Goal: Transaction & Acquisition: Download file/media

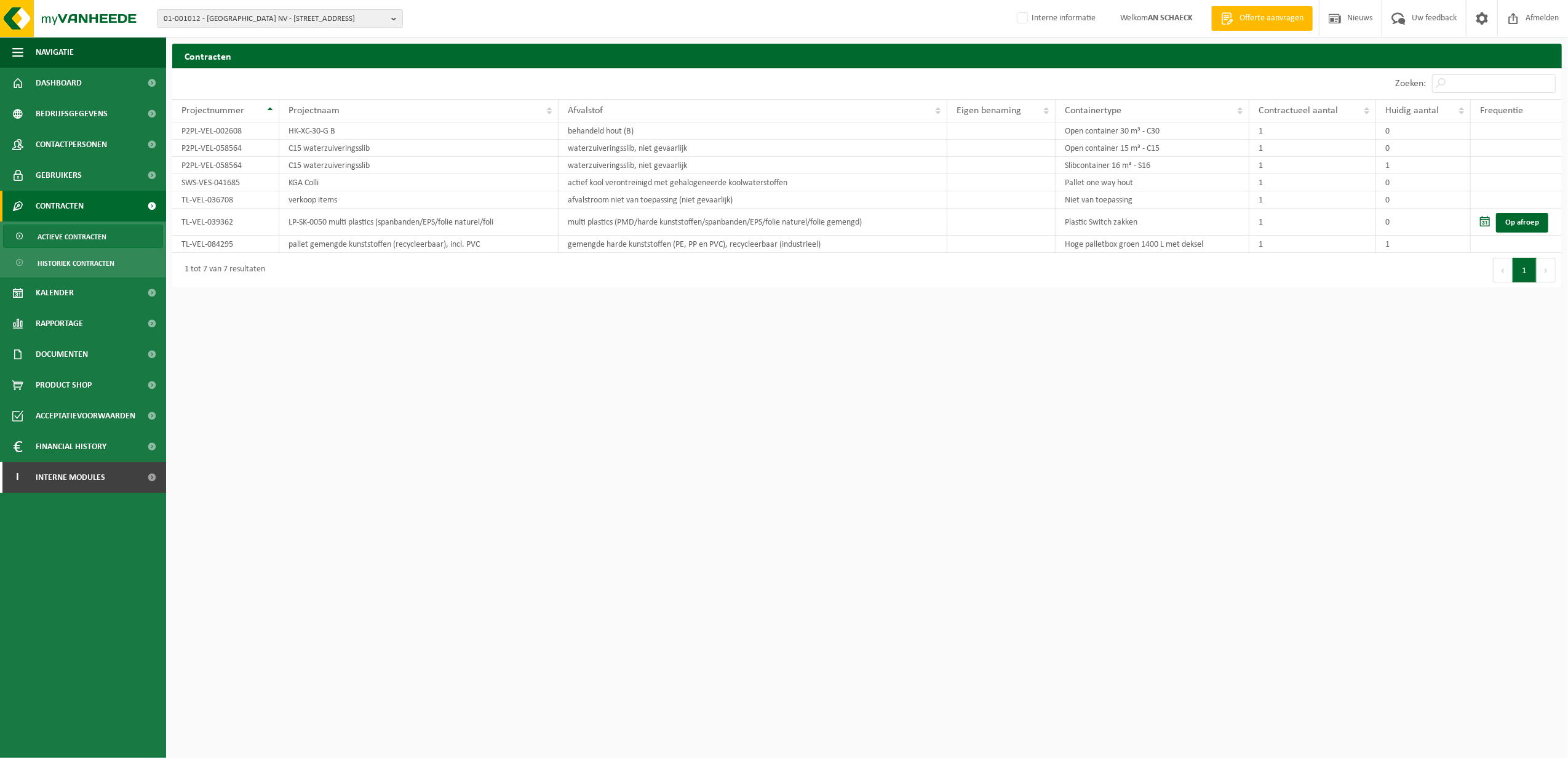
click at [301, 5] on div "01-001012 - [GEOGRAPHIC_DATA] NV - 9870 ZULTE, [STREET_ADDRESS] 01-001012 - [GE…" at bounding box center [784, 19] width 1568 height 37
click at [302, 6] on div "01-001012 - SOBINCO NV - 9870 ZULTE, WAREGEMSTRAAT 5 01-001012 - SOBINCO NV - 9…" at bounding box center [784, 19] width 1568 height 37
drag, startPoint x: 302, startPoint y: 6, endPoint x: 309, endPoint y: 21, distance: 16.6
click at [309, 21] on span "01-001012 - SOBINCO NV - 9870 ZULTE, WAREGEMSTRAAT 5" at bounding box center [275, 19] width 222 height 19
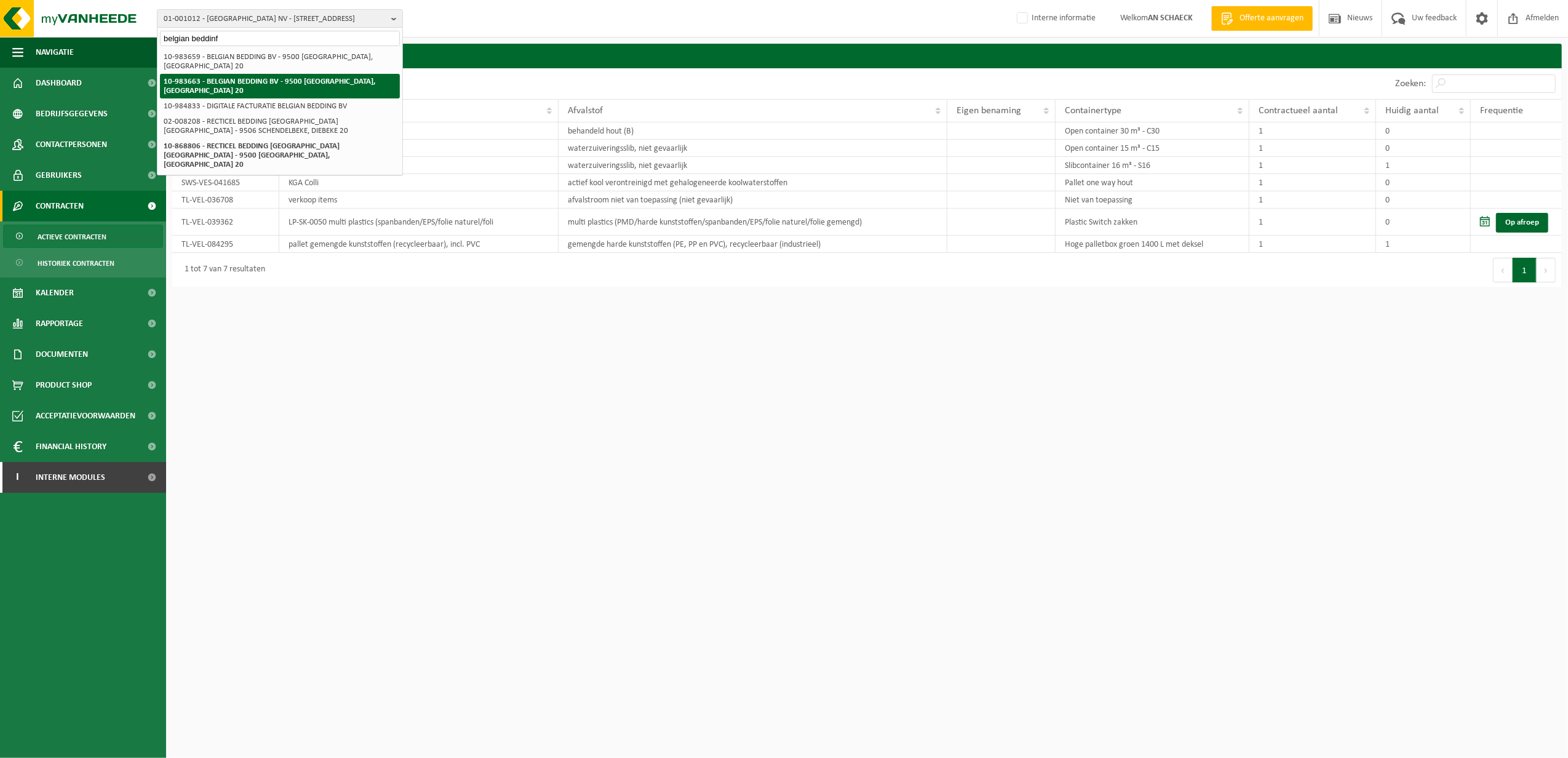
type input "belgian beddinf"
click at [310, 84] on strong "10-983663 - BELGIAN BEDDING BV - 9500 [GEOGRAPHIC_DATA], [GEOGRAPHIC_DATA] 20" at bounding box center [269, 86] width 212 height 17
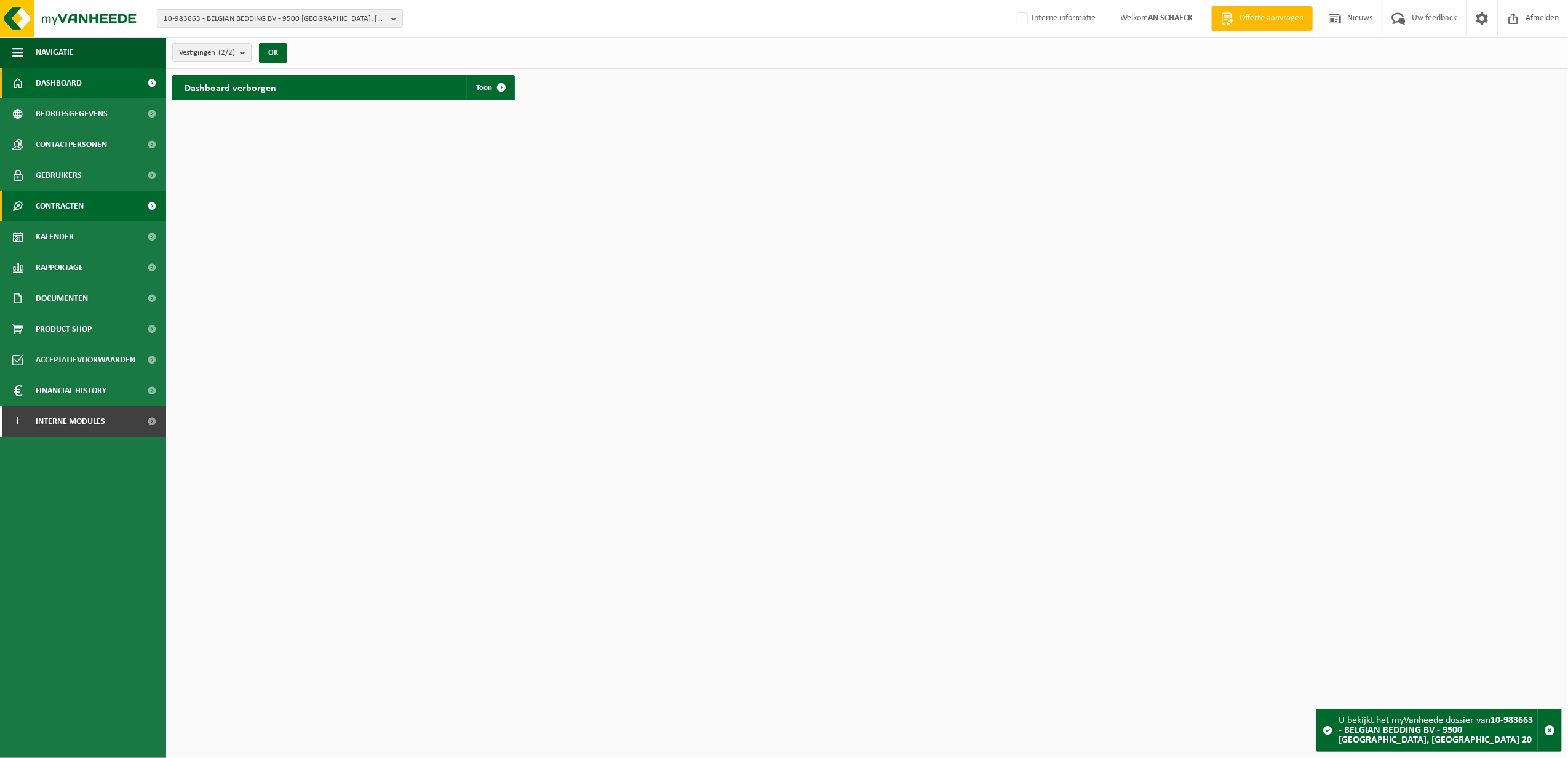
click at [84, 213] on span "Contracten" at bounding box center [59, 206] width 48 height 31
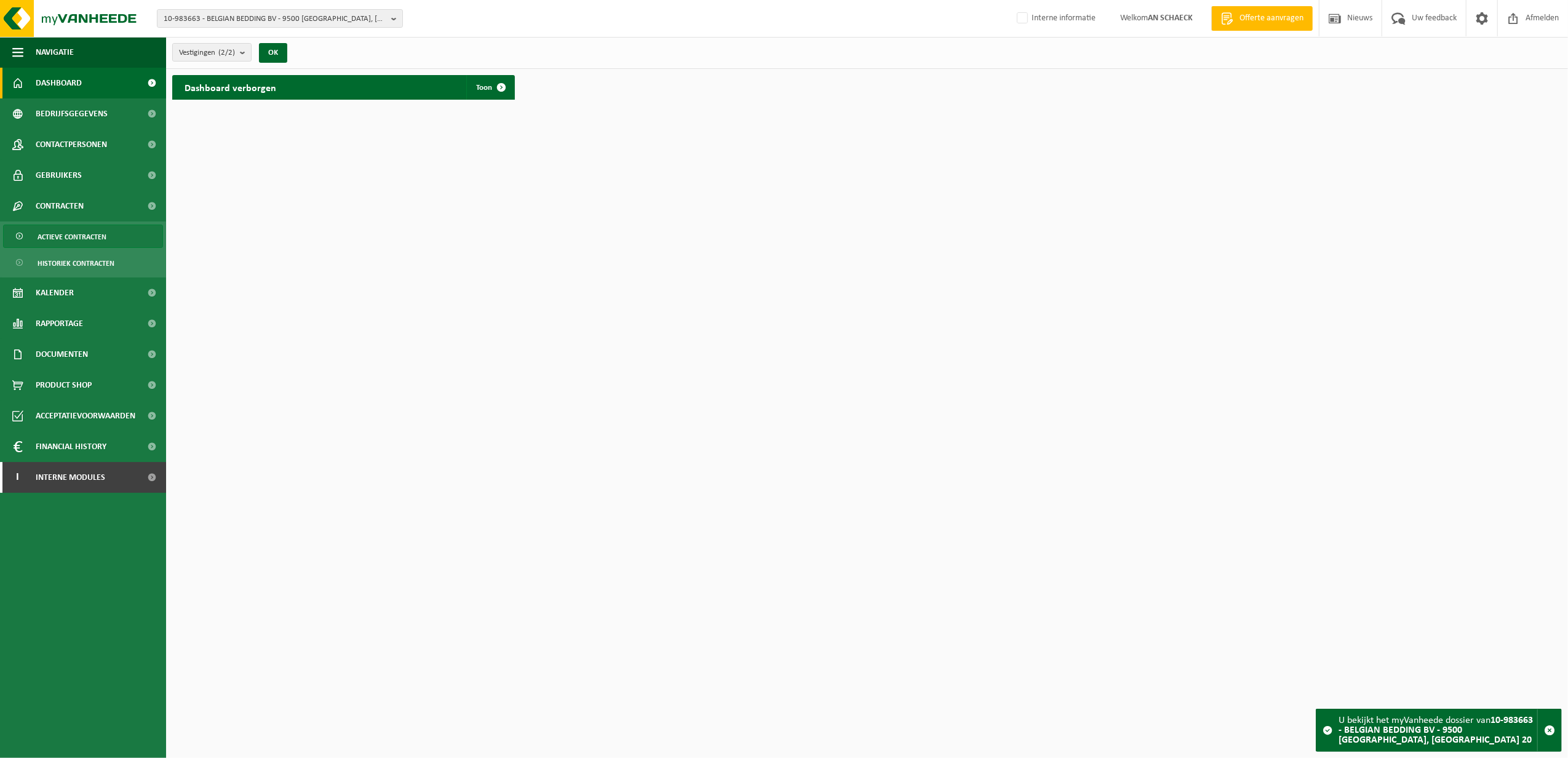
click at [99, 246] on span "Actieve contracten" at bounding box center [72, 237] width 69 height 24
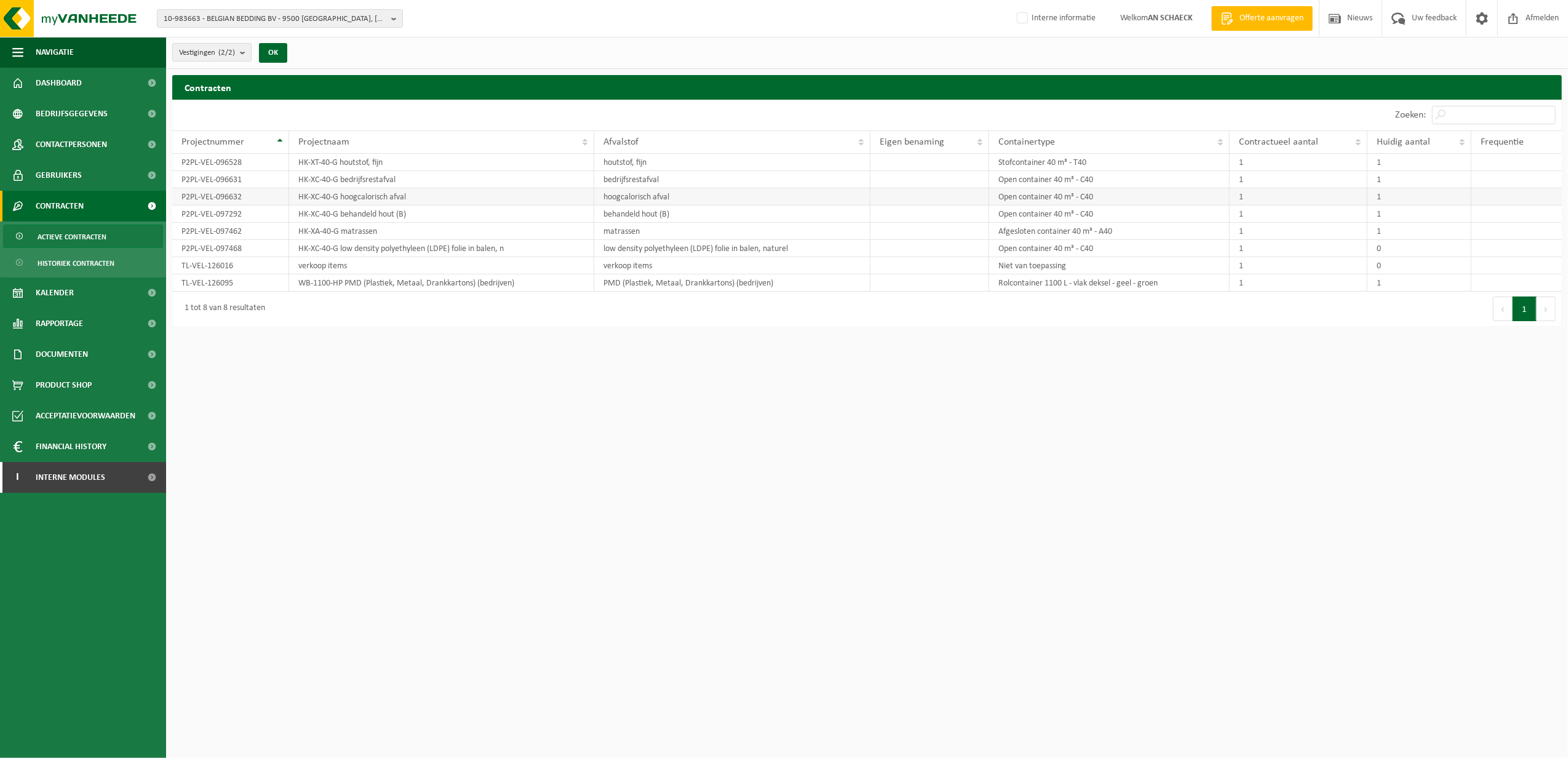
click at [808, 197] on td "hoogcalorisch afval" at bounding box center [732, 196] width 277 height 17
click at [626, 198] on td "hoogcalorisch afval" at bounding box center [732, 196] width 277 height 17
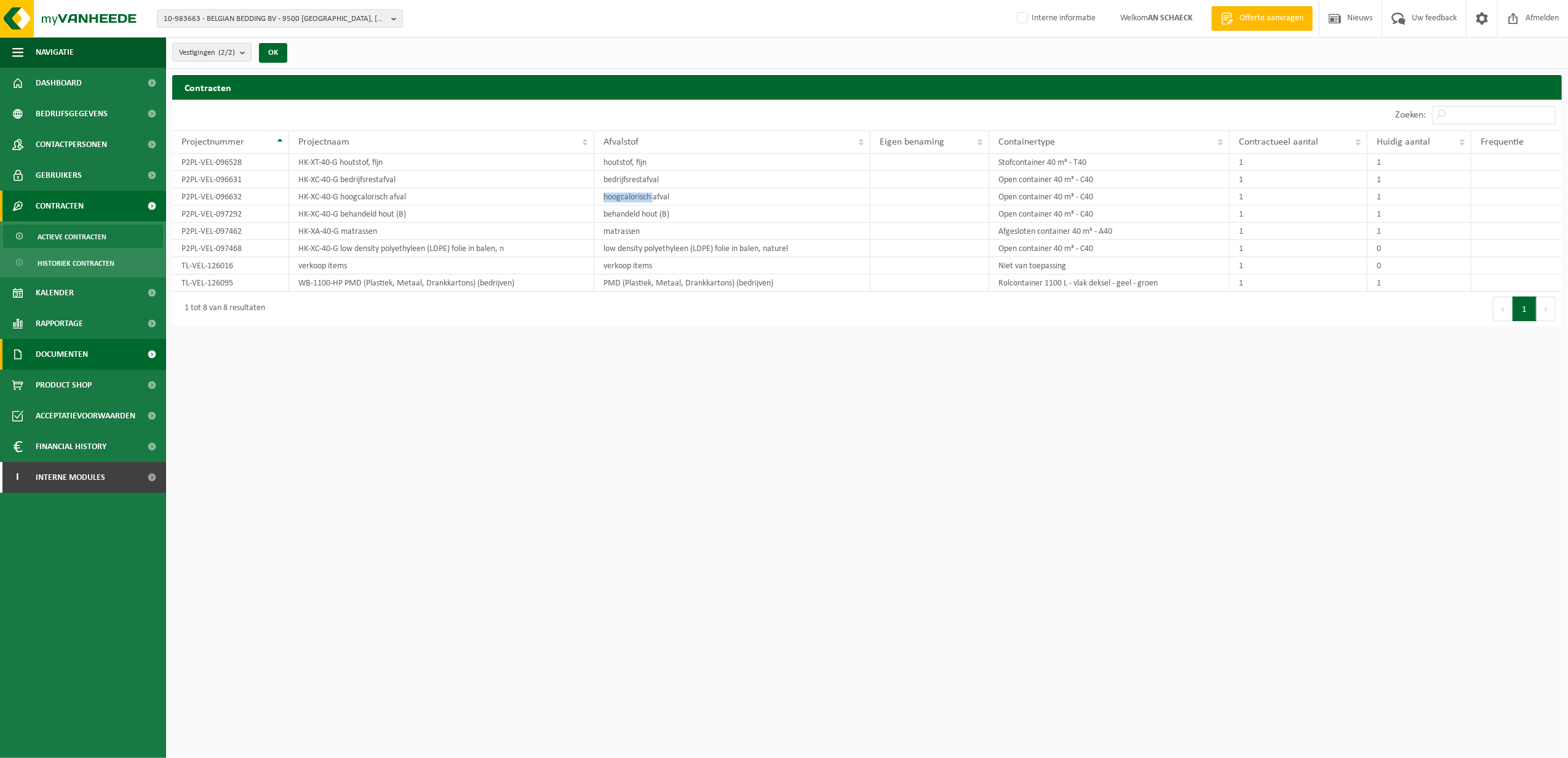
drag, startPoint x: 64, startPoint y: 347, endPoint x: 61, endPoint y: 358, distance: 11.4
click at [64, 347] on span "Documenten" at bounding box center [61, 353] width 52 height 31
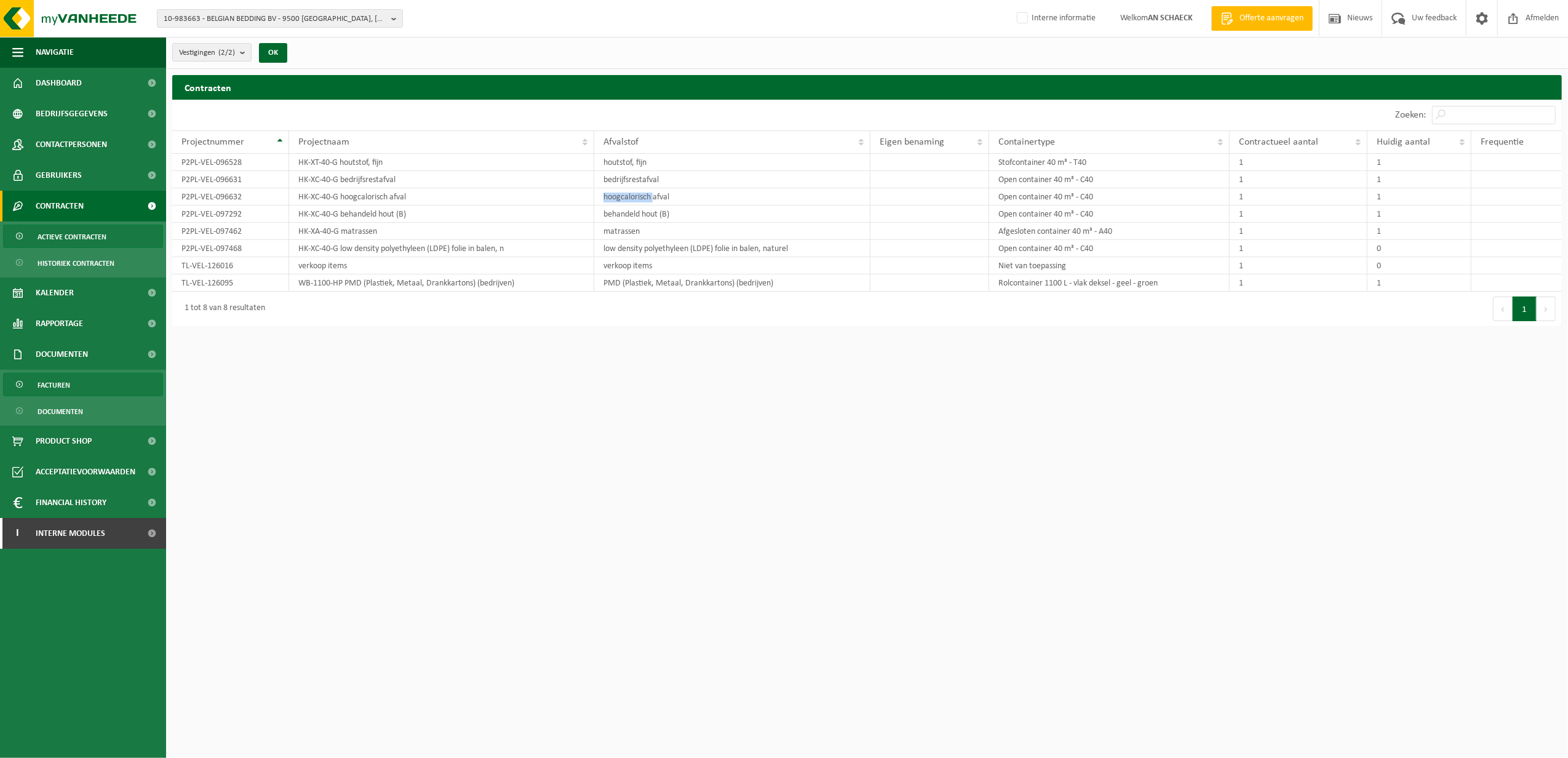
click at [75, 391] on link "Facturen" at bounding box center [83, 385] width 159 height 24
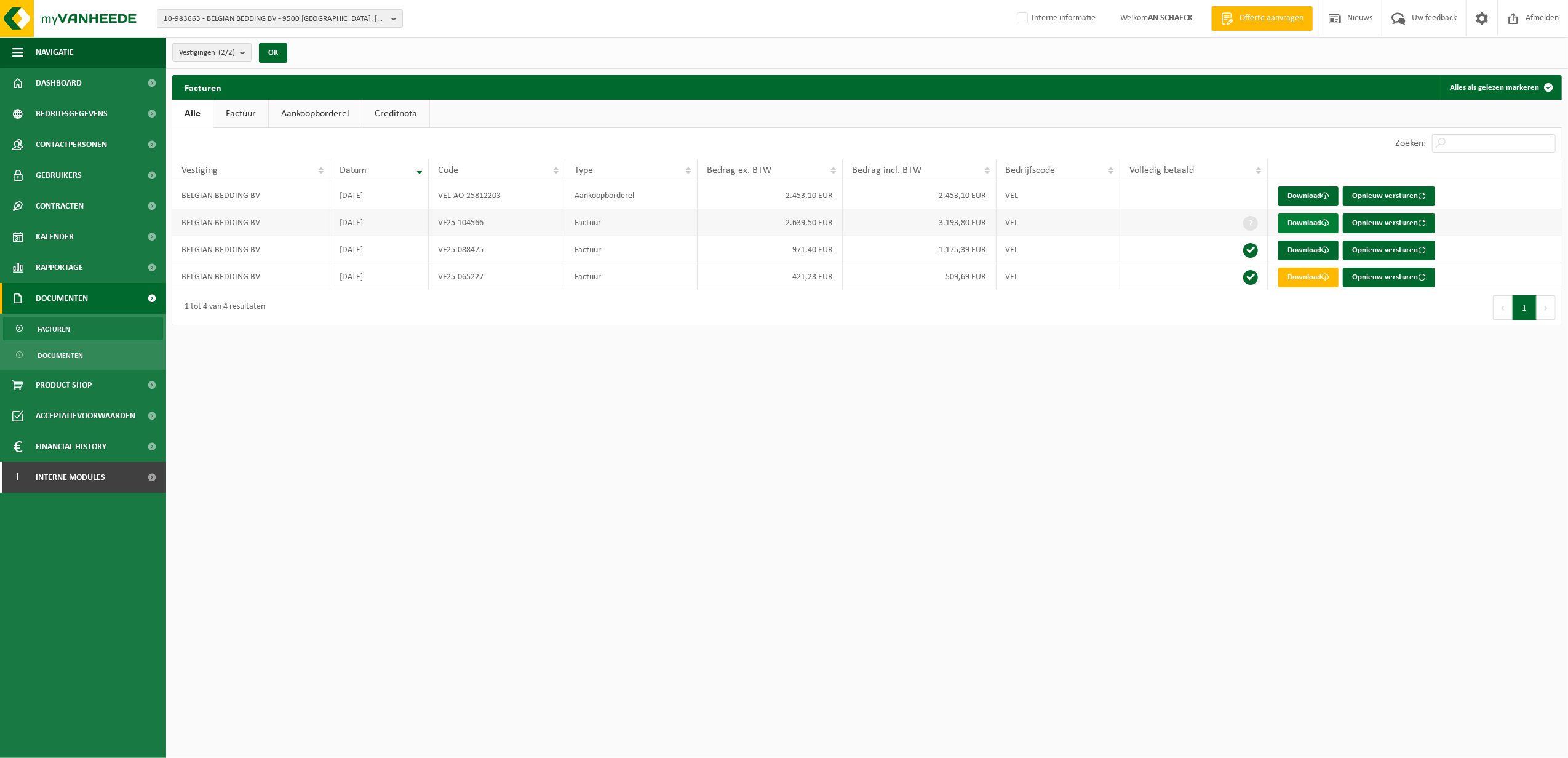
click at [1294, 222] on link "Download" at bounding box center [1307, 223] width 60 height 20
